Goal: Transaction & Acquisition: Download file/media

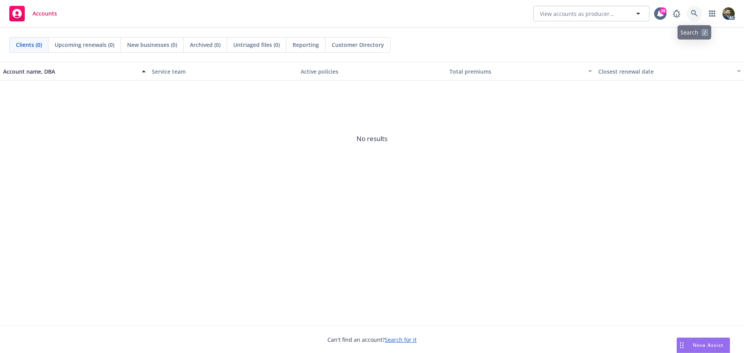
click at [696, 11] on icon at bounding box center [694, 13] width 7 height 7
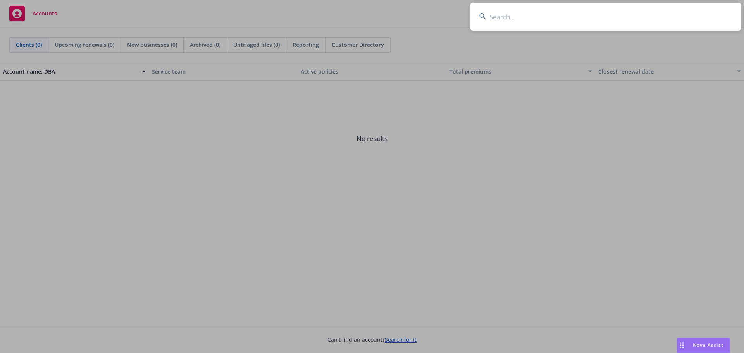
click at [530, 20] on input at bounding box center [605, 17] width 271 height 28
type input "m"
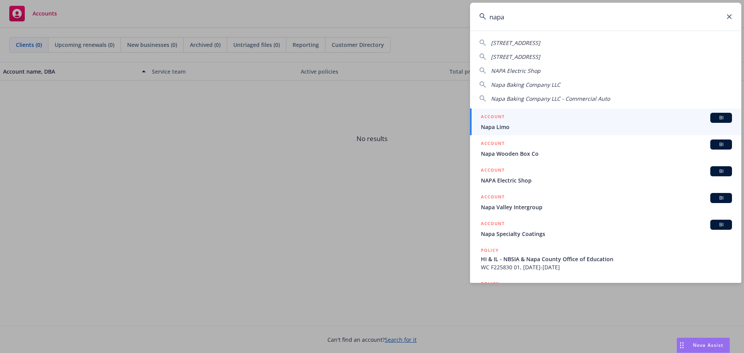
click at [539, 85] on span "Napa Baking Company LLC" at bounding box center [525, 84] width 69 height 7
type input "Napa Baking Company LLC"
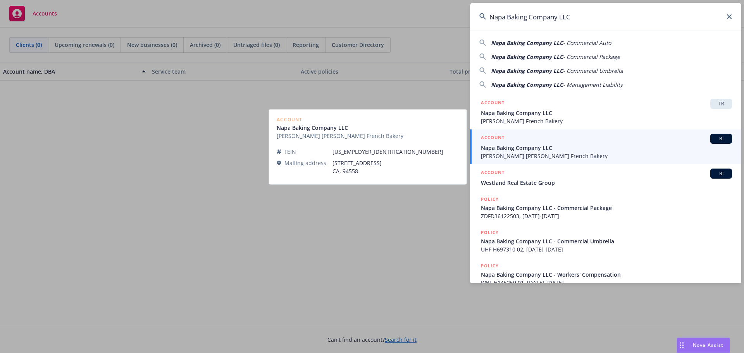
click at [569, 147] on span "Napa Baking Company LLC" at bounding box center [606, 148] width 251 height 8
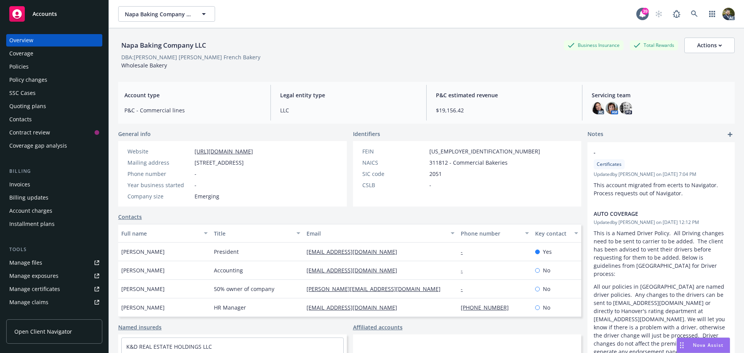
click at [64, 66] on div "Policies" at bounding box center [54, 66] width 90 height 12
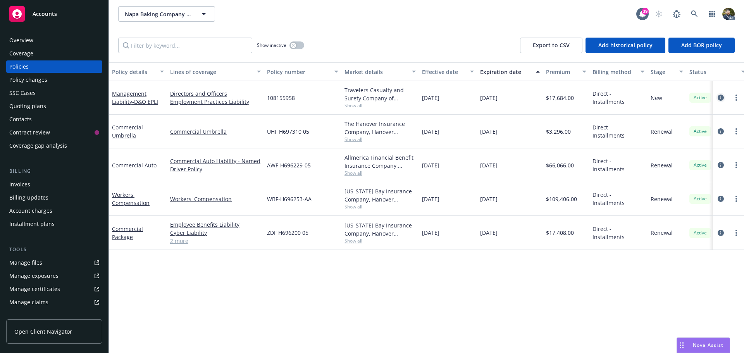
click at [719, 97] on icon "circleInformation" at bounding box center [721, 98] width 6 height 6
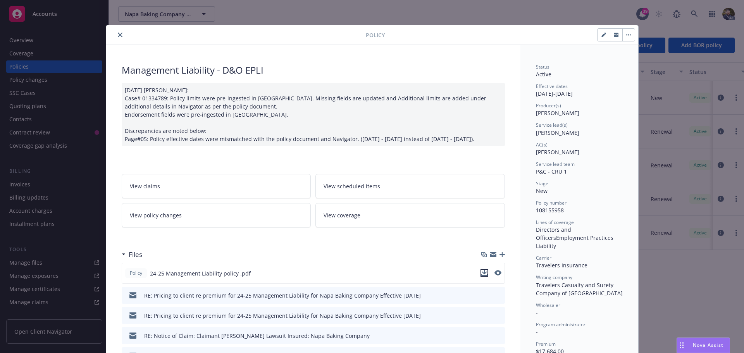
click at [484, 276] on icon "download file" at bounding box center [485, 273] width 6 height 6
